Goal: Use online tool/utility: Utilize a website feature to perform a specific function

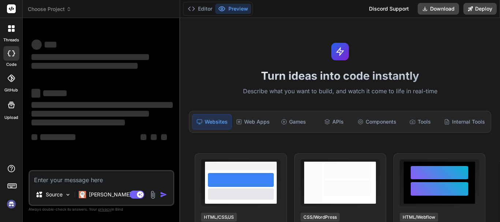
click at [111, 176] on textarea at bounding box center [101, 177] width 143 height 13
type textarea "x"
type textarea "c"
type textarea "x"
type textarea "co"
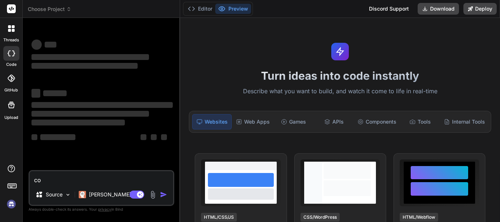
type textarea "x"
type textarea "con"
type textarea "x"
type textarea "conv"
type textarea "x"
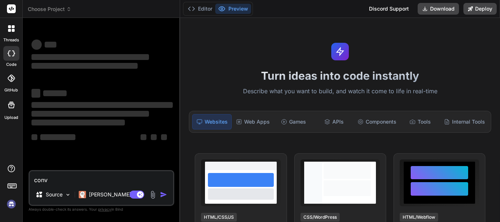
type textarea "conve"
type textarea "x"
type textarea "conver"
type textarea "x"
type textarea "convert"
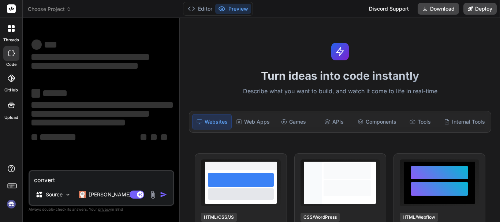
type textarea "x"
type textarea "convert"
type textarea "x"
type textarea "convert c"
type textarea "x"
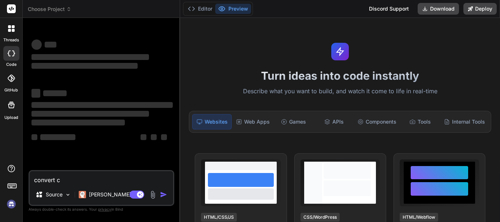
type textarea "convert cs"
type textarea "x"
type textarea "convert csv"
type textarea "x"
type textarea "convert csv"
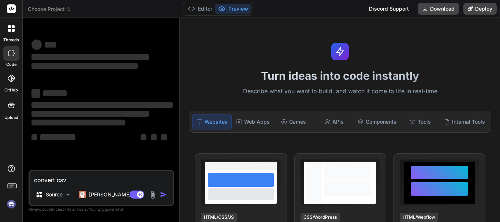
type textarea "x"
type textarea "convert csv t"
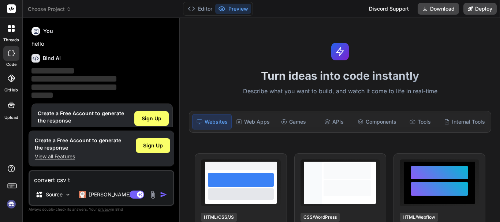
scroll to position [16, 0]
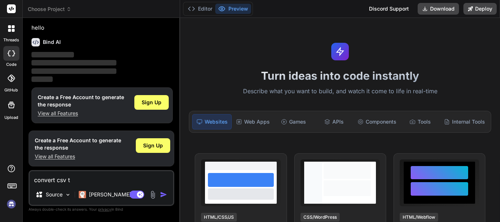
type textarea "x"
type textarea "convert csv to"
type textarea "x"
type textarea "convert csv to"
type textarea "x"
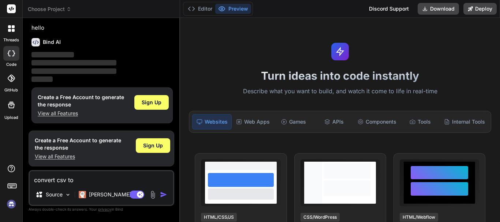
type textarea "convert csv to s"
type textarea "x"
type textarea "convert csv to sq"
type textarea "x"
type textarea "convert csv to sql"
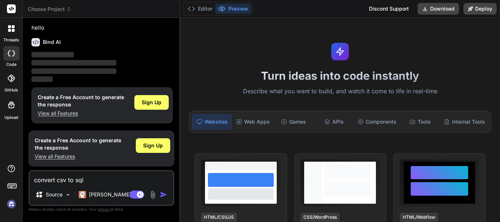
click at [166, 195] on img "button" at bounding box center [163, 194] width 7 height 7
